Goal: Task Accomplishment & Management: Manage account settings

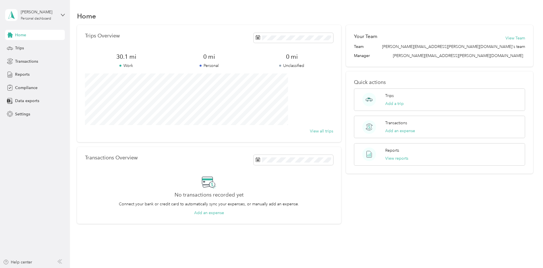
click at [391, 208] on div "Your Team View Team Team [PERSON_NAME][EMAIL_ADDRESS][PERSON_NAME][DOMAIN_NAME]…" at bounding box center [439, 124] width 187 height 199
click at [36, 62] on span "Transactions" at bounding box center [26, 62] width 23 height 6
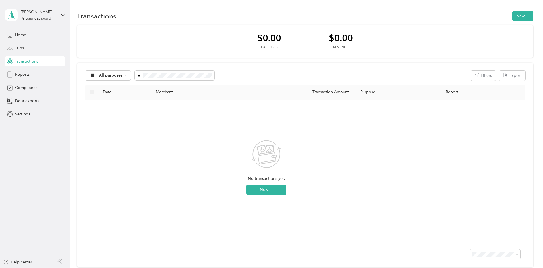
click at [59, 205] on aside "[PERSON_NAME] Personal dashboard Home Trips Transactions Reports Compliance Dat…" at bounding box center [35, 134] width 70 height 268
